Goal: Transaction & Acquisition: Download file/media

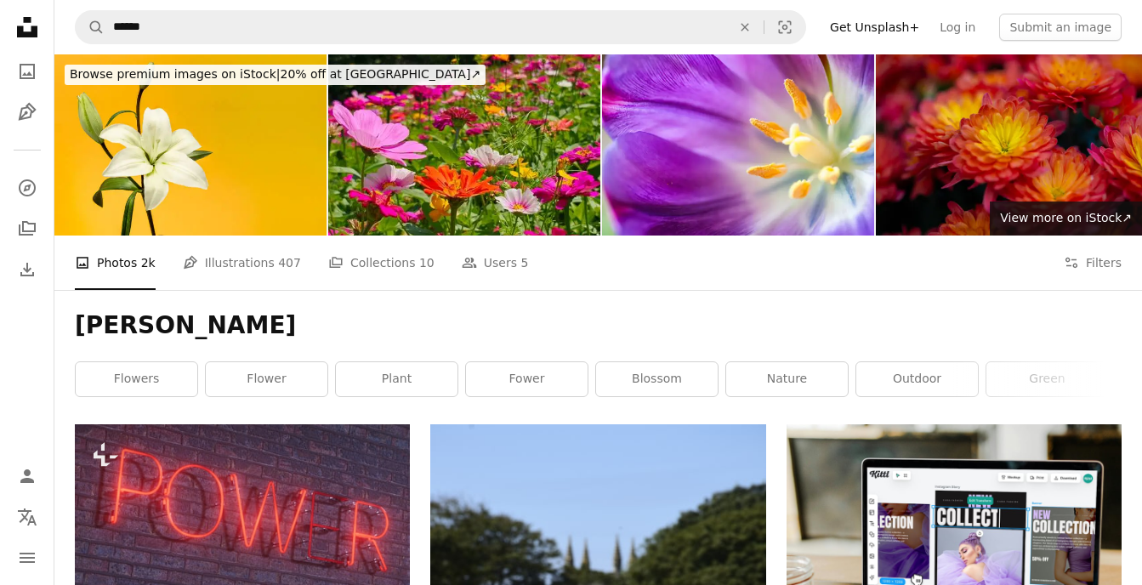
scroll to position [5791, 0]
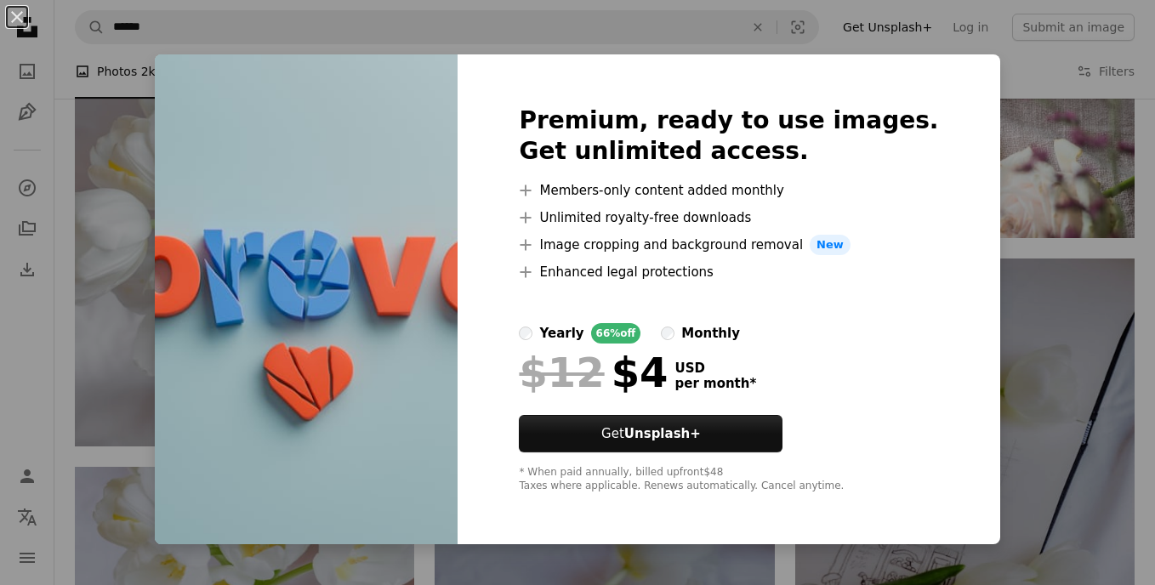
click at [1019, 307] on div "An X shape Premium, ready to use images. Get unlimited access. A plus sign Memb…" at bounding box center [577, 292] width 1155 height 585
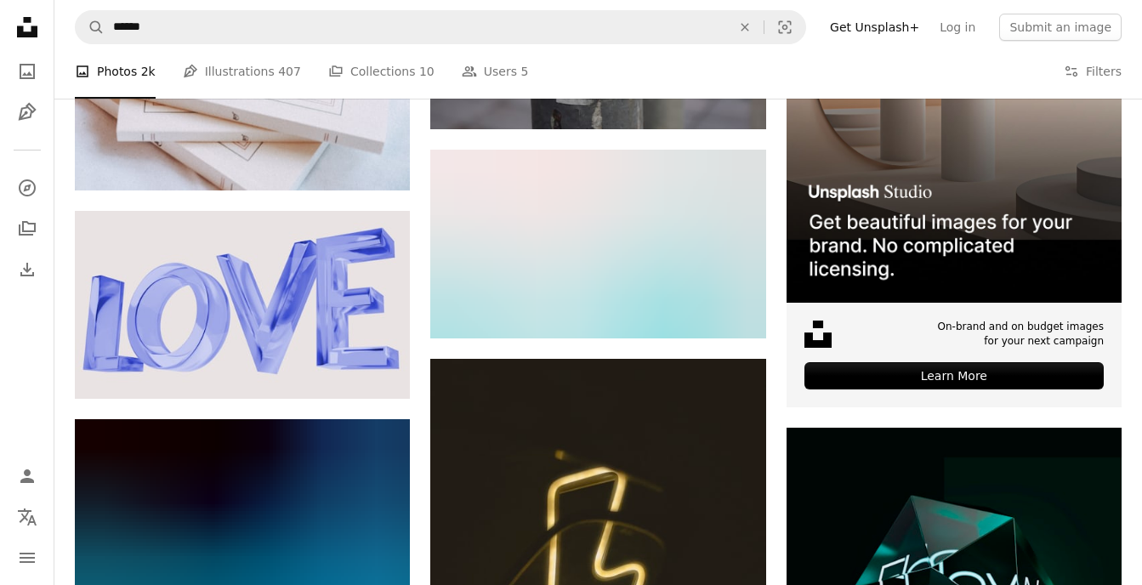
scroll to position [8038, 0]
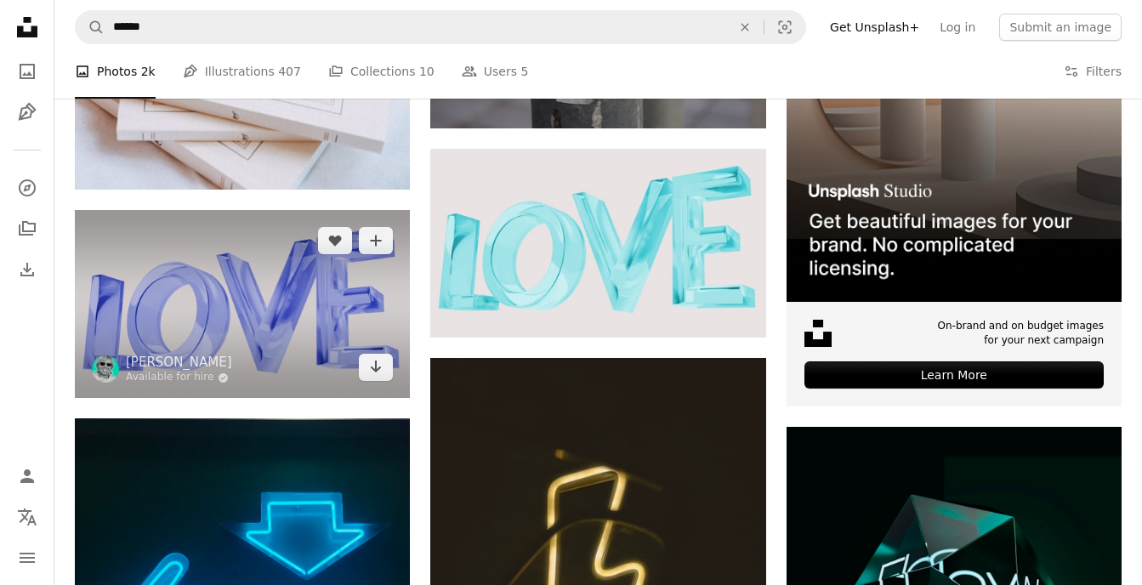
click at [381, 362] on icon "Arrow pointing down" at bounding box center [376, 366] width 14 height 20
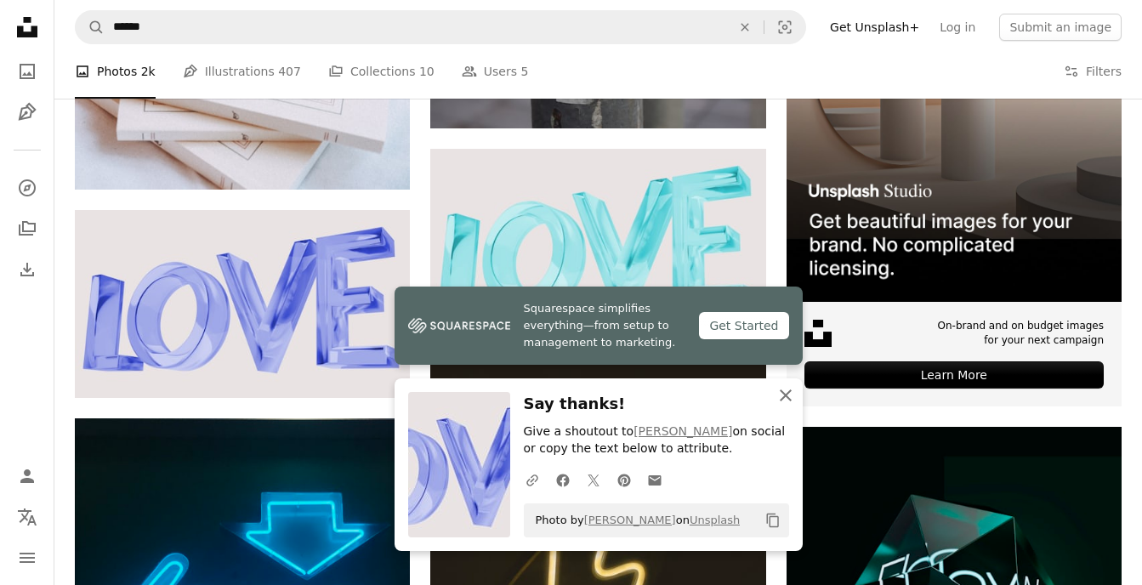
click at [788, 390] on icon "An X shape" at bounding box center [786, 395] width 20 height 20
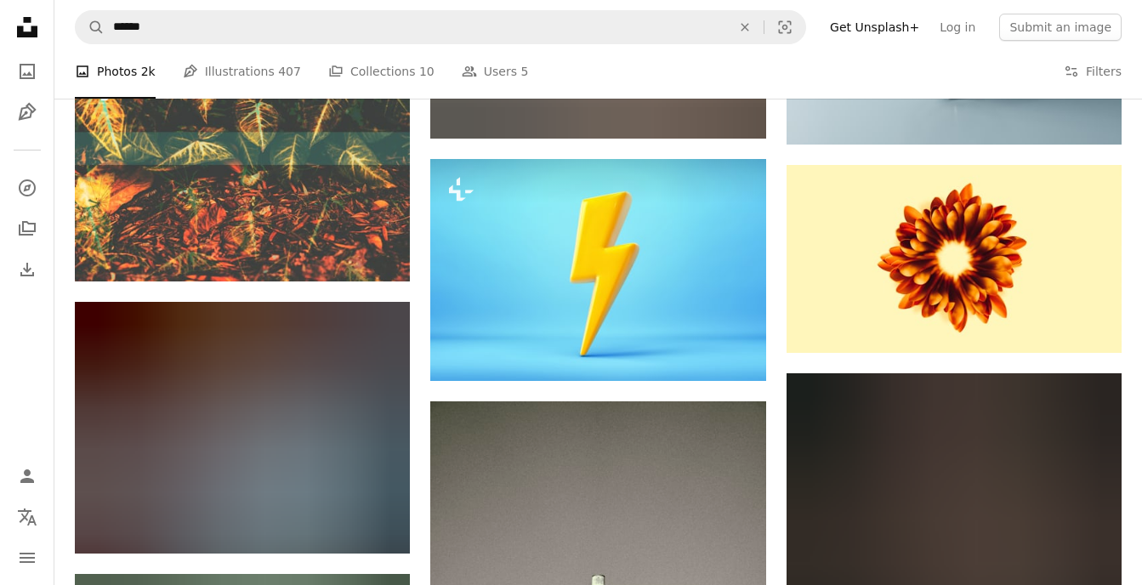
scroll to position [15254, 0]
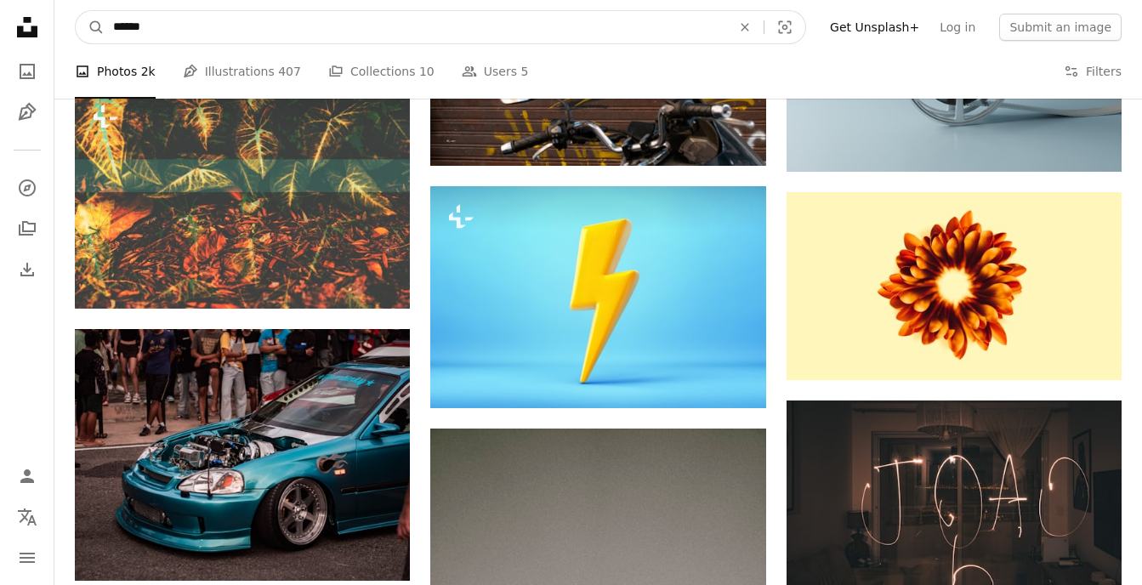
click at [521, 24] on input "******" at bounding box center [416, 27] width 622 height 32
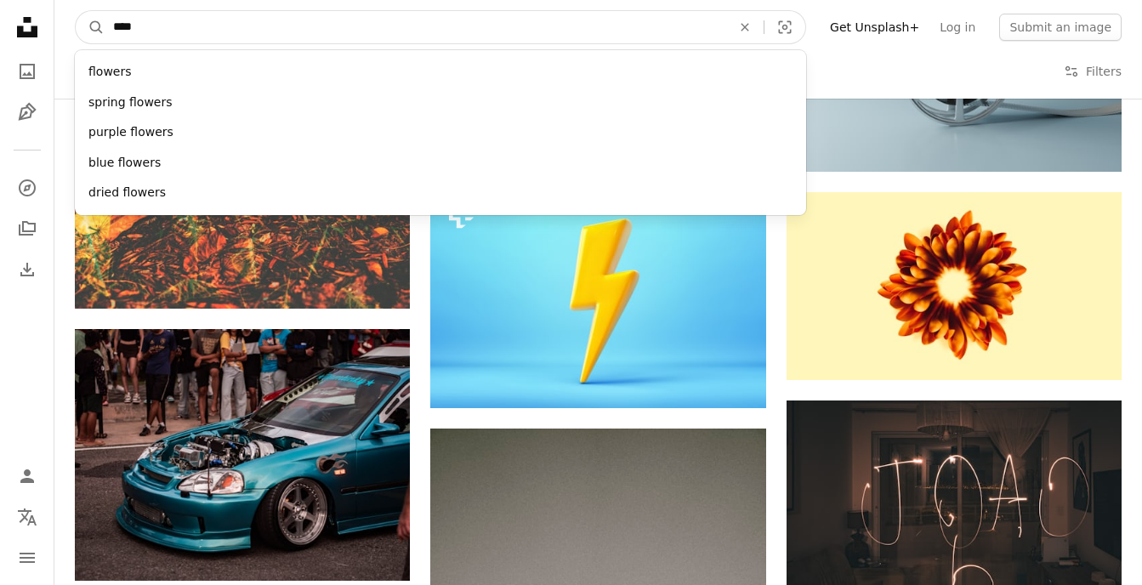
type input "****"
click at [76, 11] on button "A magnifying glass" at bounding box center [90, 27] width 29 height 32
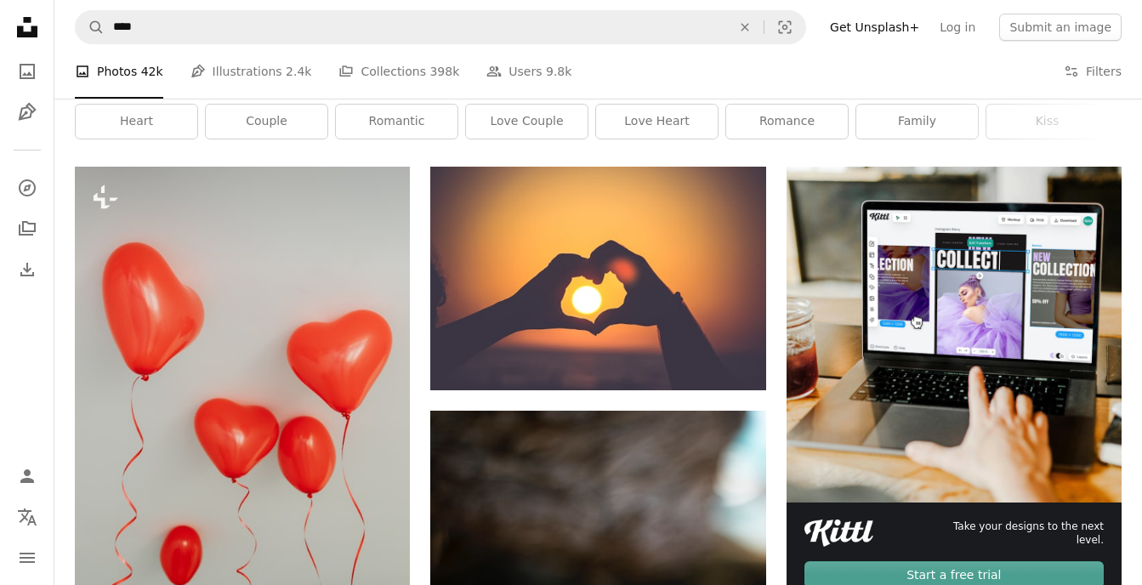
scroll to position [259, 0]
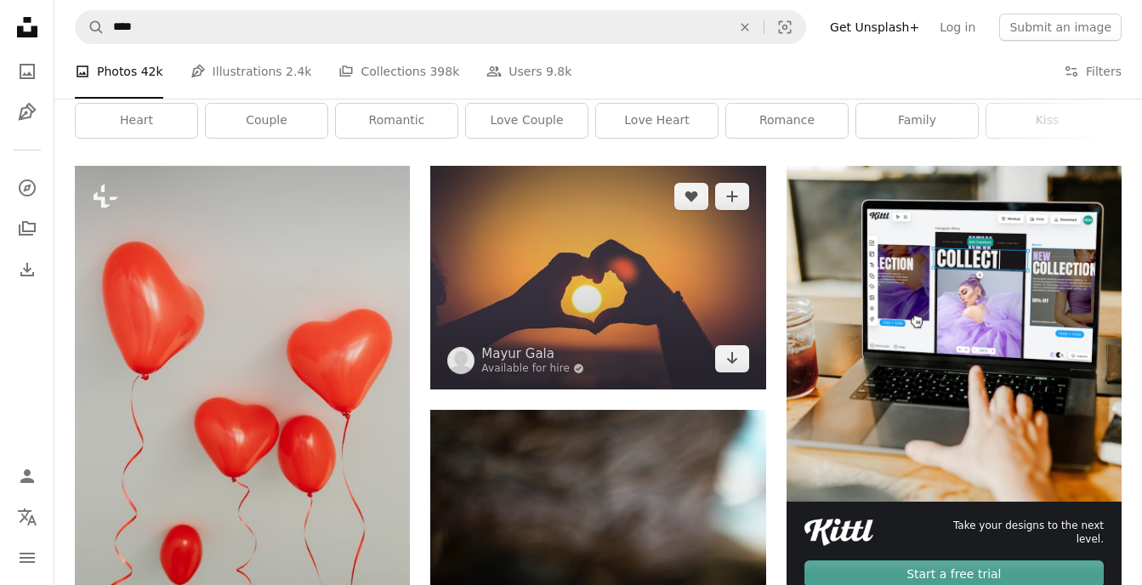
click at [732, 363] on icon "Download" at bounding box center [731, 358] width 11 height 12
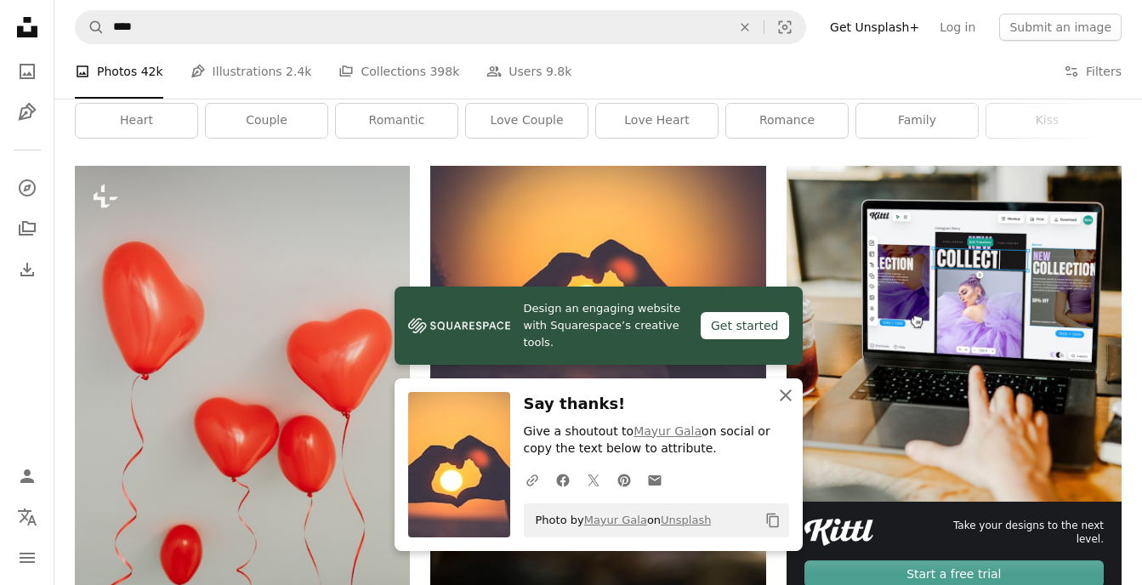
click at [791, 396] on icon "An X shape" at bounding box center [786, 395] width 20 height 20
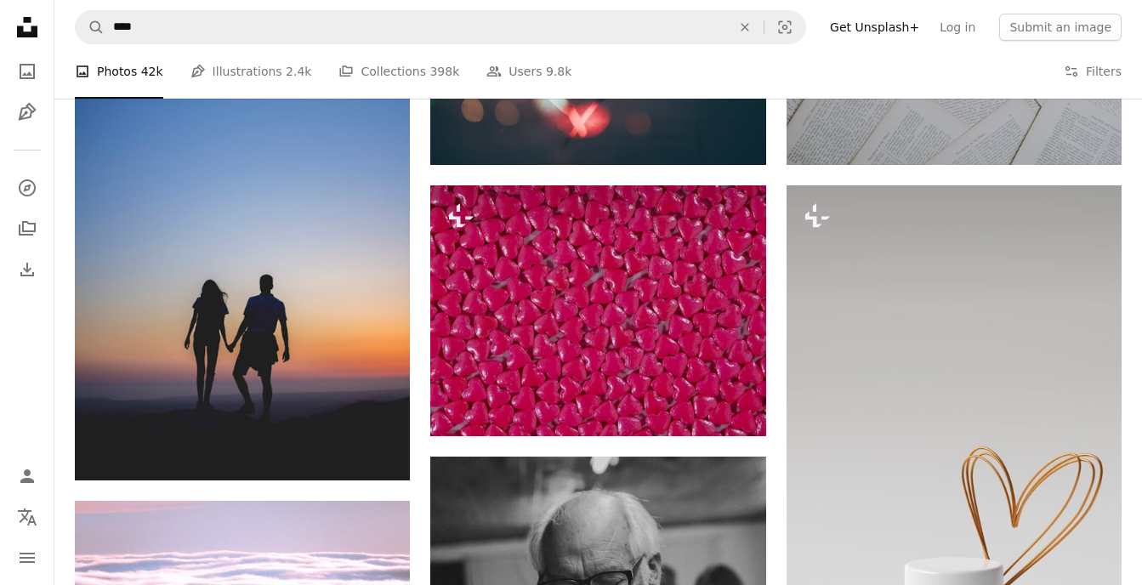
scroll to position [1744, 0]
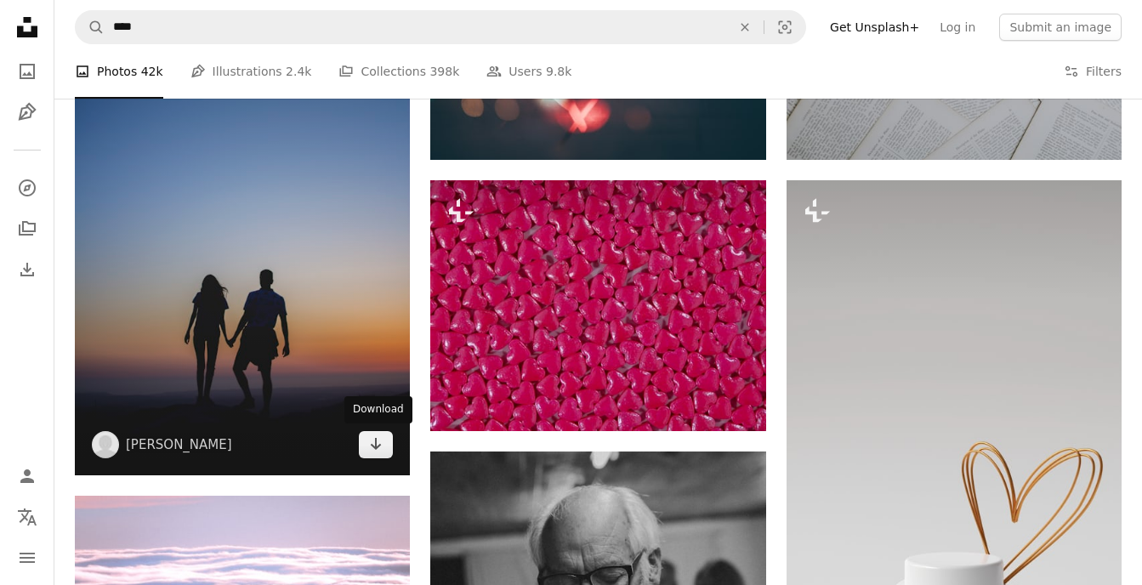
click at [384, 448] on link "Arrow pointing down" at bounding box center [376, 444] width 34 height 27
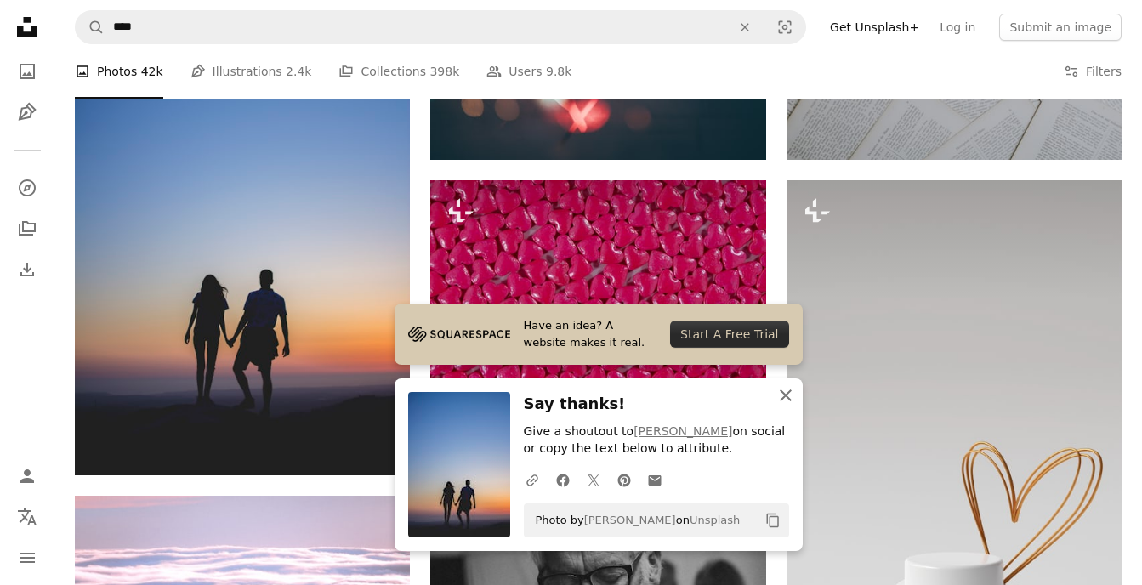
click at [788, 396] on icon "An X shape" at bounding box center [786, 395] width 20 height 20
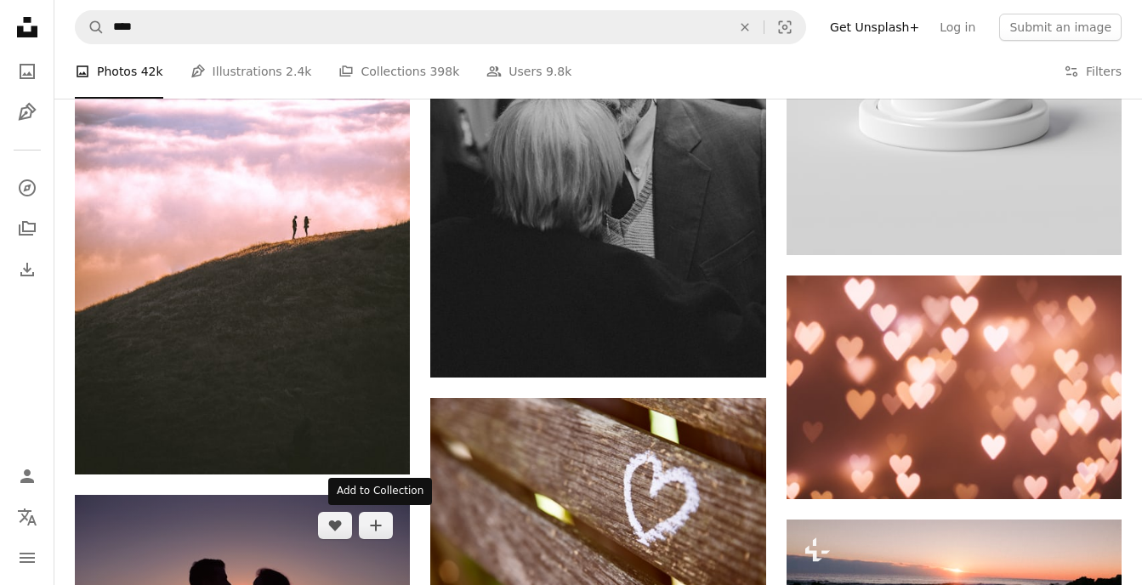
scroll to position [2266, 0]
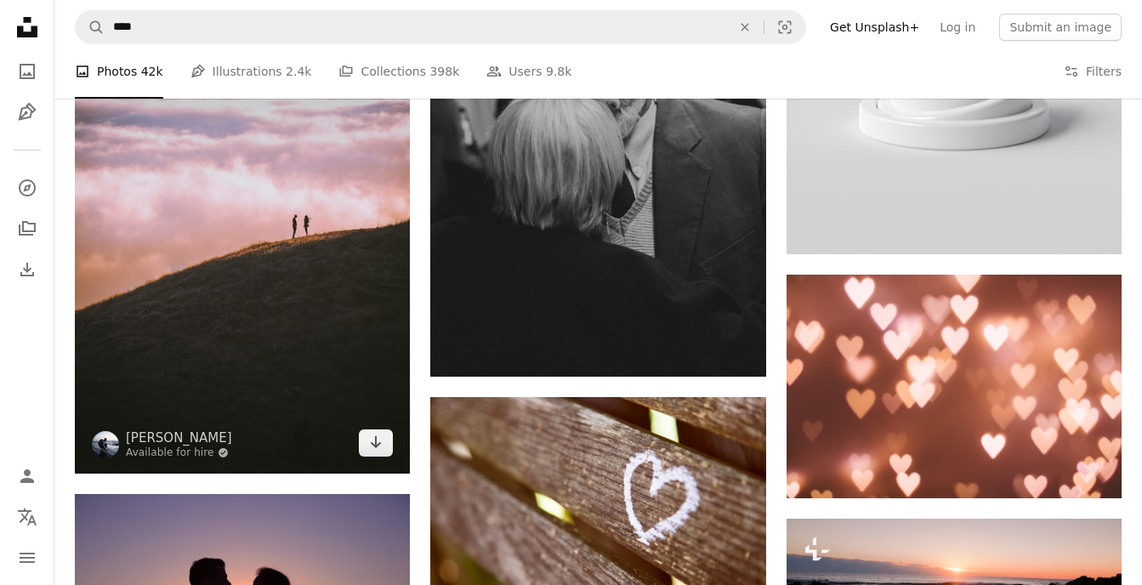
click at [382, 447] on icon "Arrow pointing down" at bounding box center [376, 442] width 14 height 20
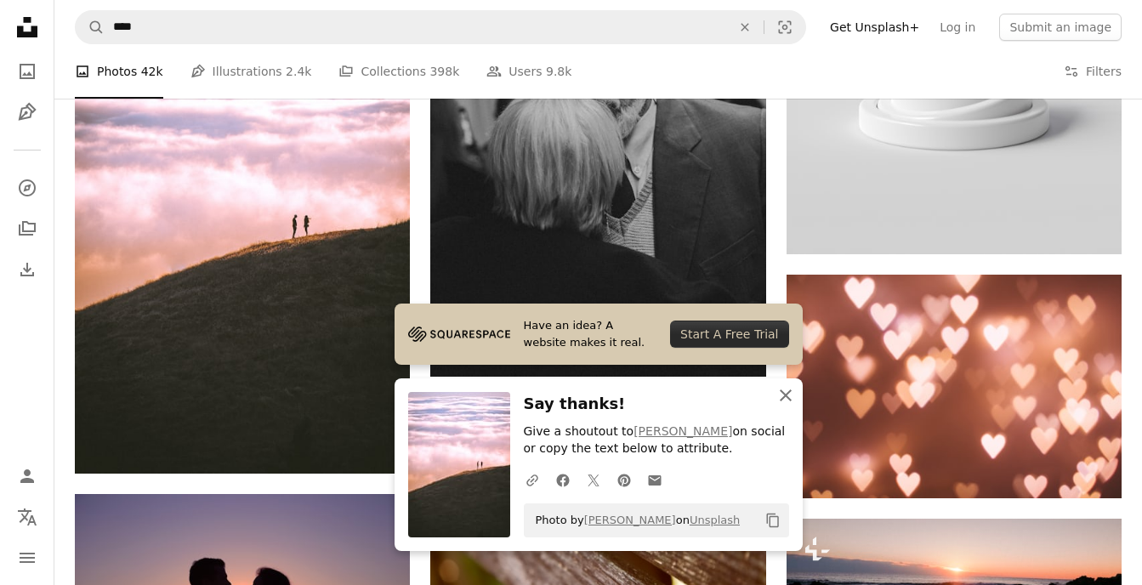
click at [794, 398] on icon "An X shape" at bounding box center [786, 395] width 20 height 20
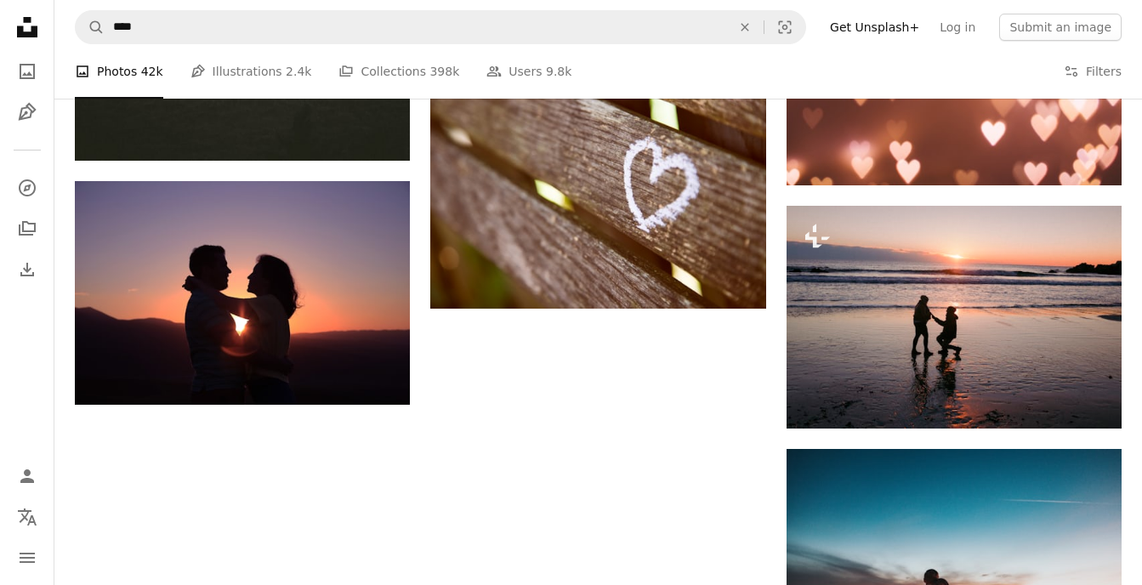
scroll to position [2582, 0]
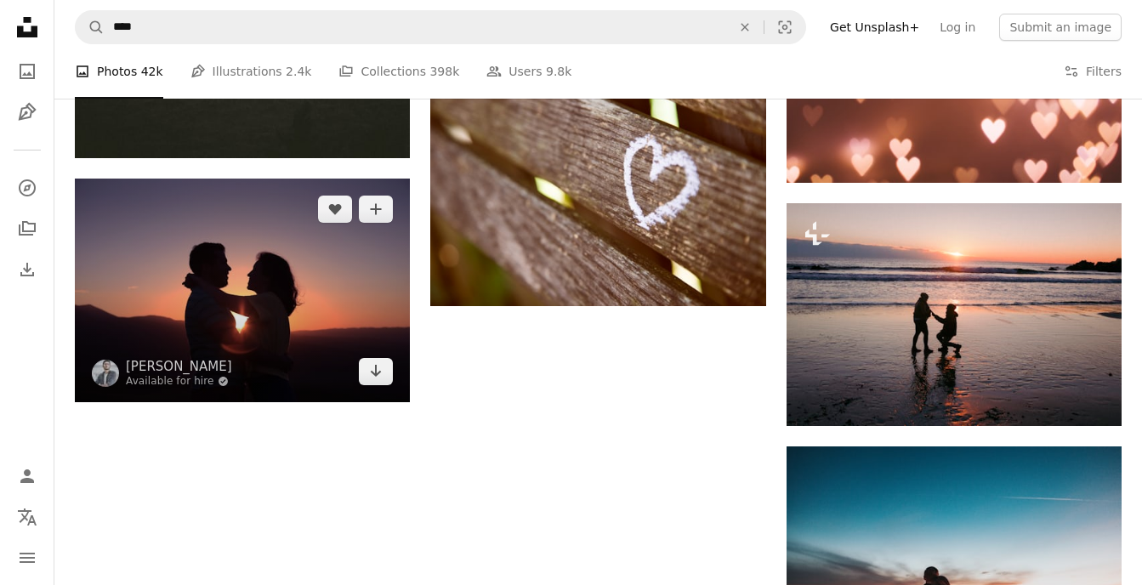
click at [378, 367] on icon "Arrow pointing down" at bounding box center [376, 371] width 14 height 20
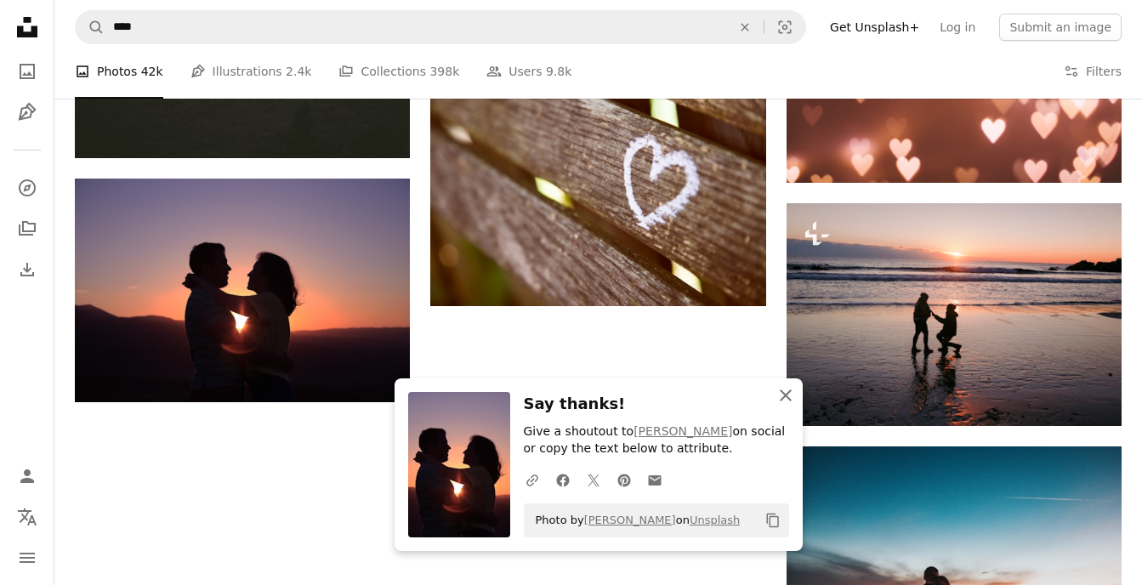
click at [787, 396] on icon "button" at bounding box center [786, 396] width 12 height 12
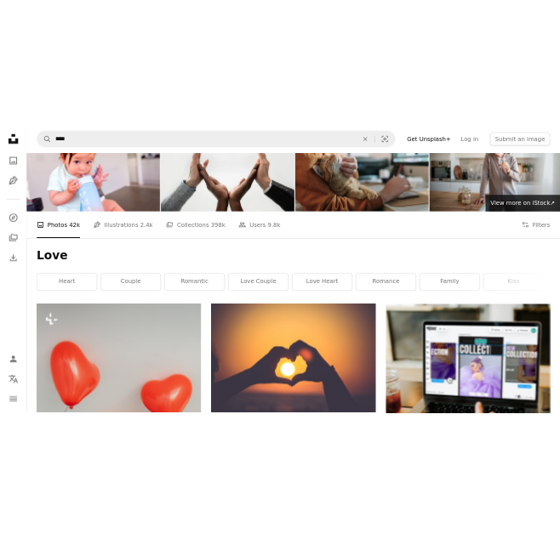
scroll to position [0, 0]
